Goal: Task Accomplishment & Management: Complete application form

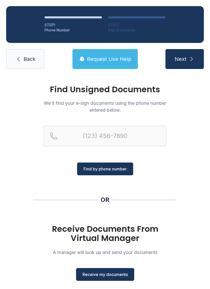
click at [103, 272] on span "Receive my documents" at bounding box center [104, 275] width 45 height 6
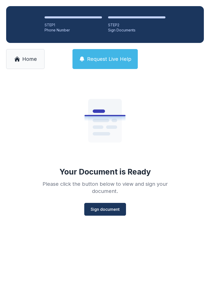
click at [97, 215] on button "Sign document" at bounding box center [105, 209] width 42 height 13
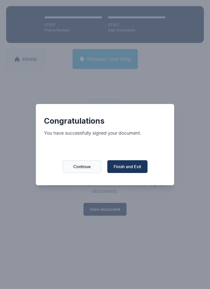
click at [121, 166] on button "Finish and Exit" at bounding box center [127, 166] width 40 height 13
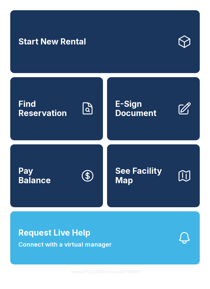
click at [179, 109] on icon at bounding box center [184, 109] width 14 height 14
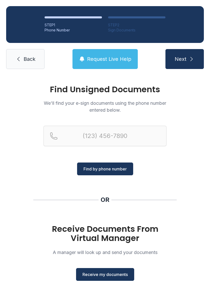
click at [101, 271] on button "Receive my documents" at bounding box center [105, 274] width 58 height 13
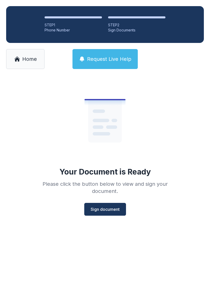
click at [106, 213] on button "Sign document" at bounding box center [105, 209] width 42 height 13
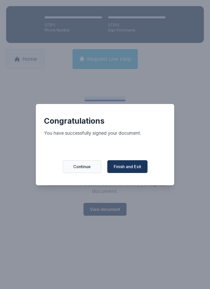
click at [127, 170] on span "Finish and Exit" at bounding box center [127, 167] width 27 height 6
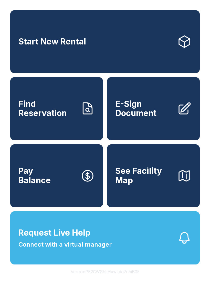
click at [127, 118] on span "E-Sign Document" at bounding box center [144, 109] width 58 height 19
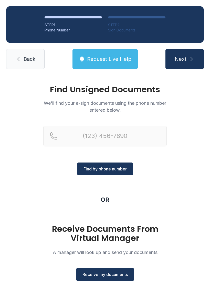
click at [92, 277] on span "Receive my documents" at bounding box center [104, 275] width 45 height 6
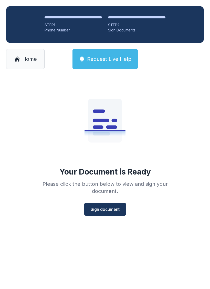
click at [104, 214] on button "Sign document" at bounding box center [105, 209] width 42 height 13
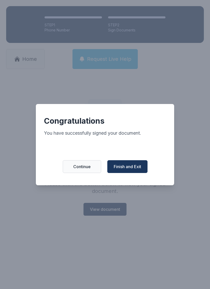
click at [128, 166] on button "Finish and Exit" at bounding box center [127, 166] width 40 height 13
